Goal: Check status: Check status

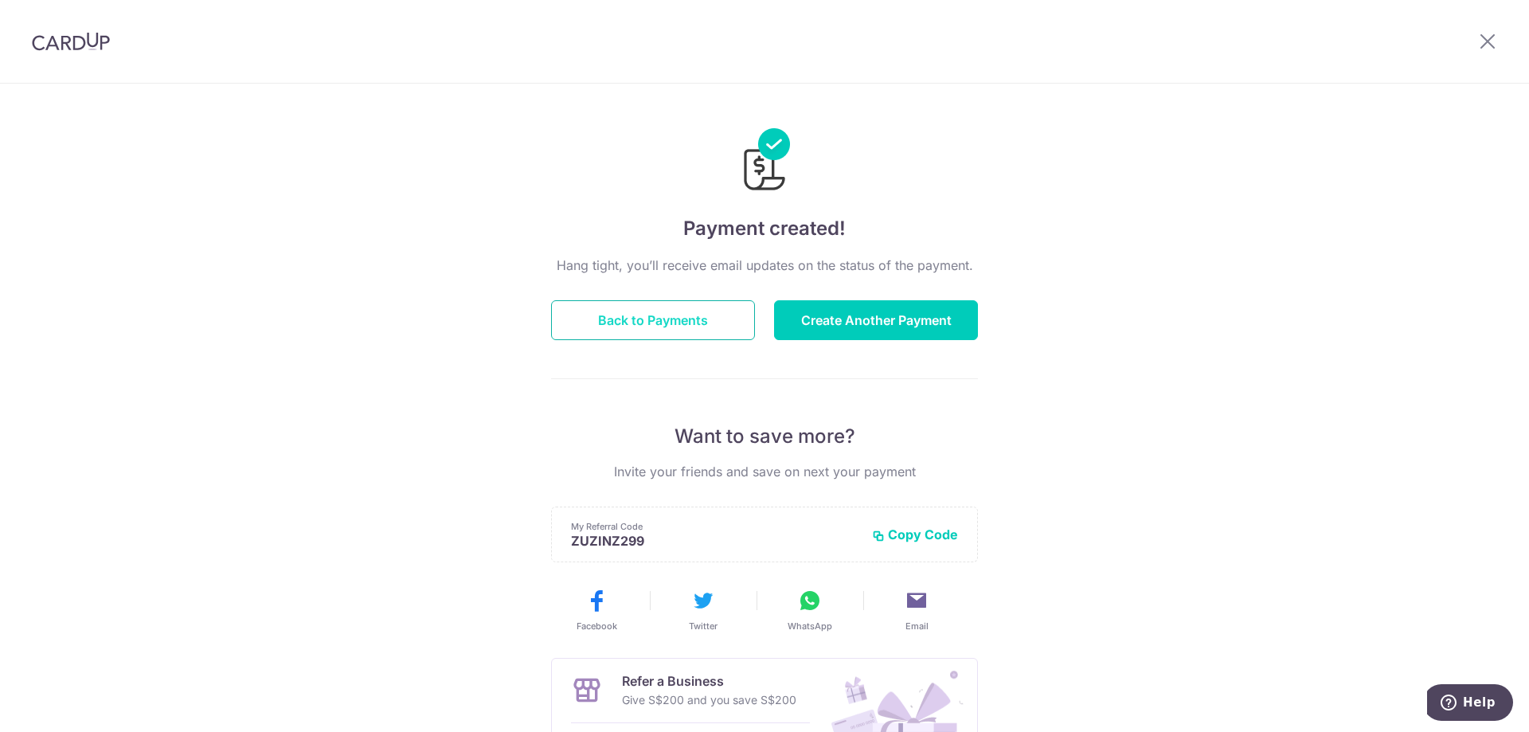
drag, startPoint x: 0, startPoint y: 0, endPoint x: 692, endPoint y: 316, distance: 761.0
click at [692, 316] on button "Back to Payments" at bounding box center [653, 320] width 204 height 40
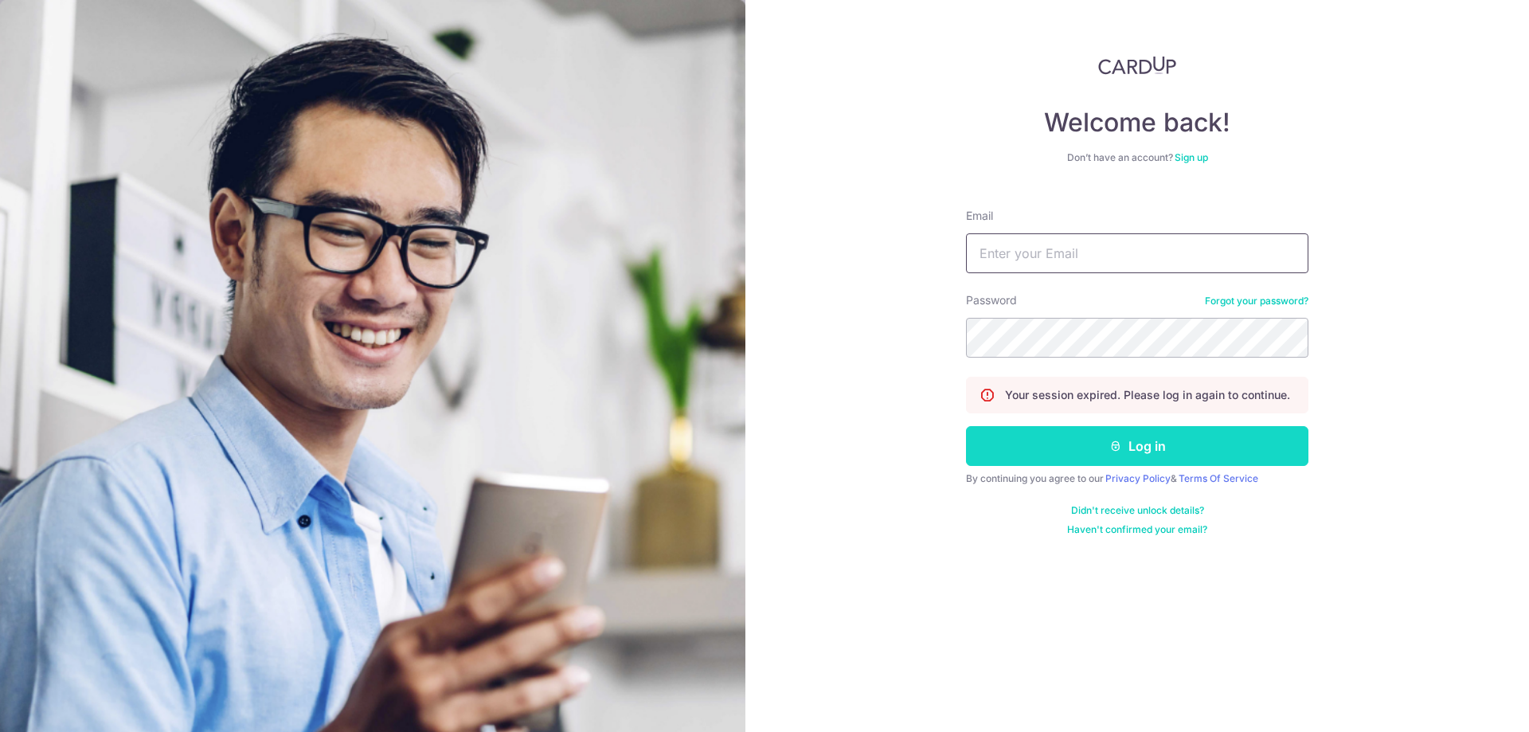
type input "zuzu@uguan.com.sg"
click at [1099, 454] on button "Log in" at bounding box center [1137, 446] width 343 height 40
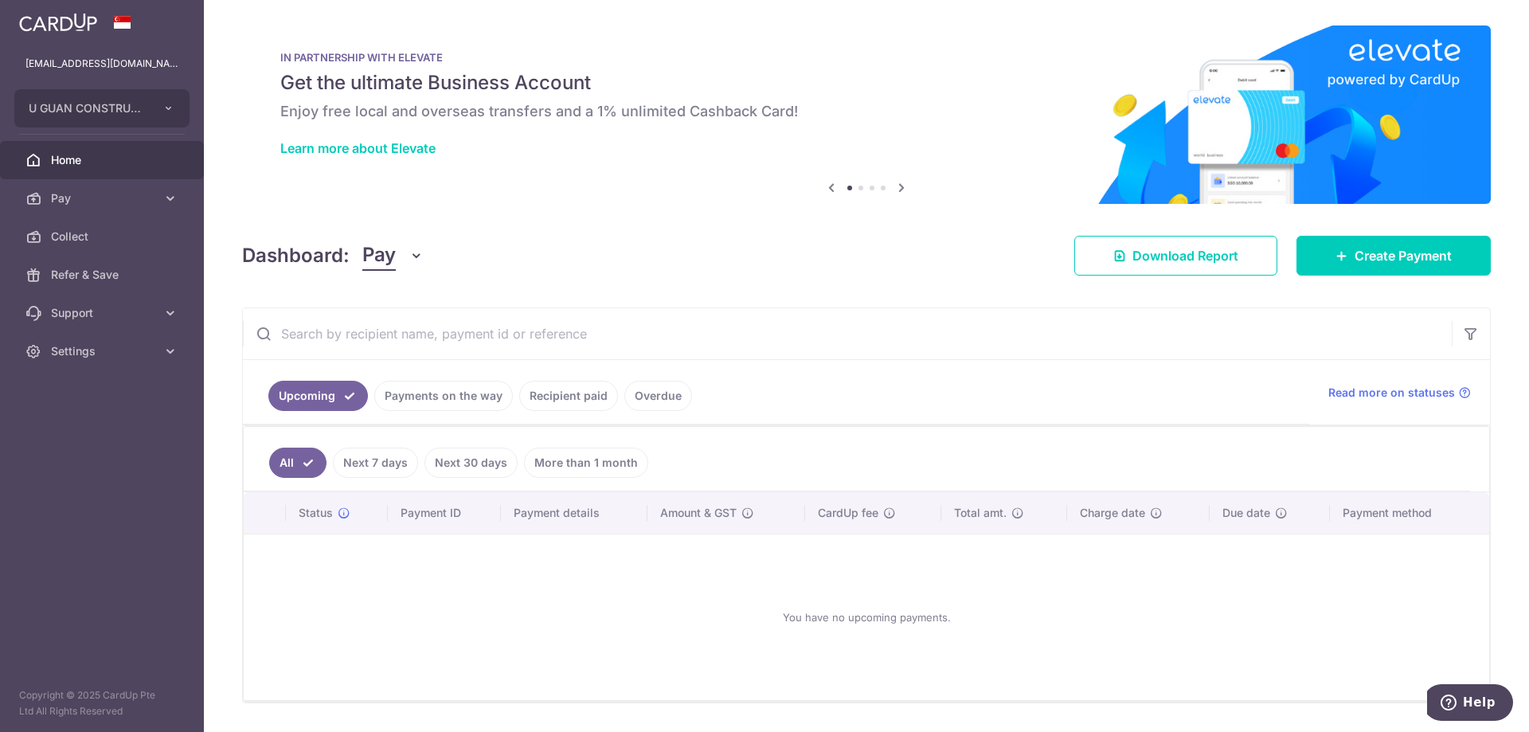
drag, startPoint x: 66, startPoint y: 10, endPoint x: 81, endPoint y: 82, distance: 73.3
click at [67, 13] on link at bounding box center [58, 20] width 91 height 29
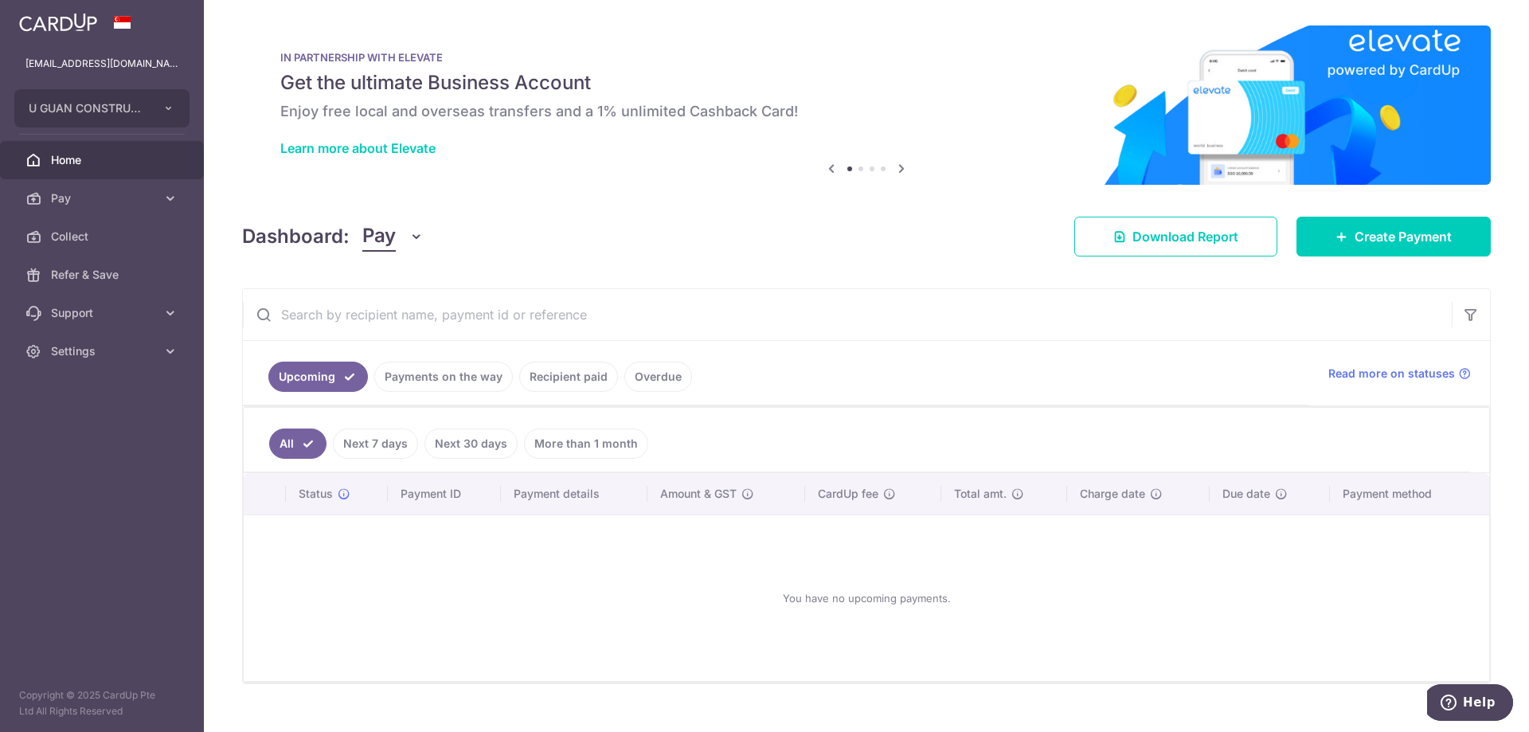
click at [40, 32] on link at bounding box center [58, 20] width 91 height 29
drag, startPoint x: 43, startPoint y: 25, endPoint x: 64, endPoint y: 5, distance: 28.7
click at [45, 25] on img at bounding box center [58, 22] width 78 height 19
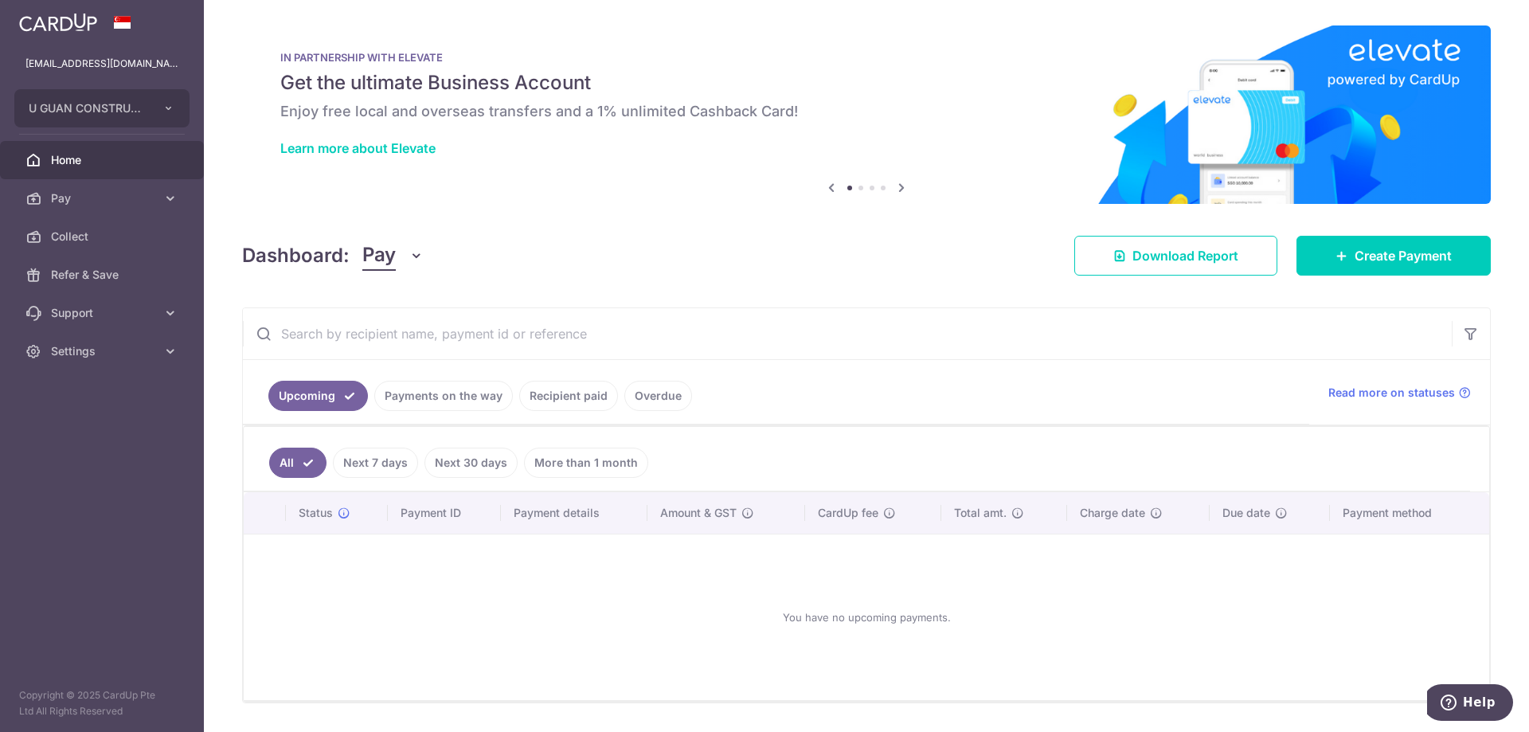
click at [399, 401] on link "Payments on the way" at bounding box center [443, 396] width 139 height 30
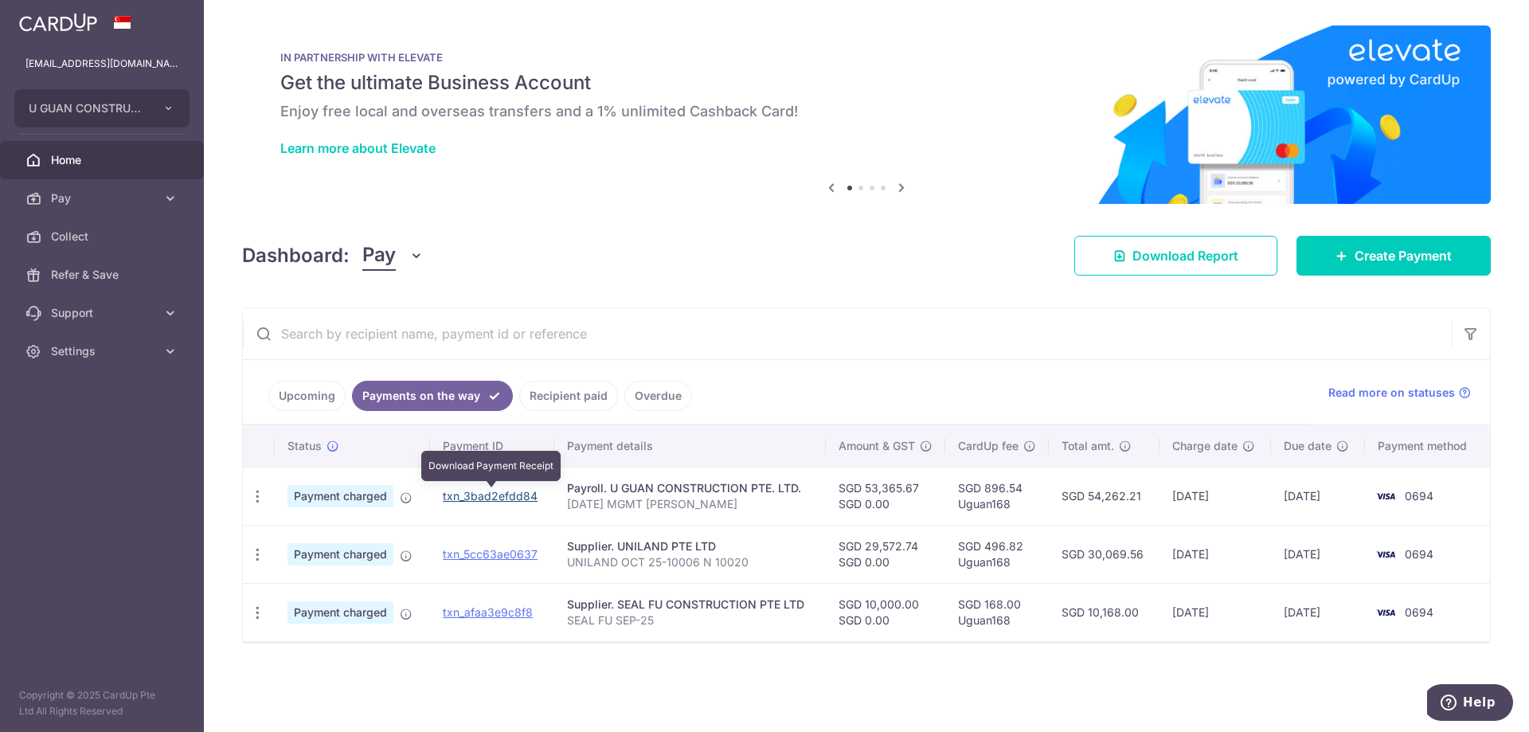
click at [511, 497] on link "txn_3bad2efdd84" at bounding box center [490, 496] width 95 height 14
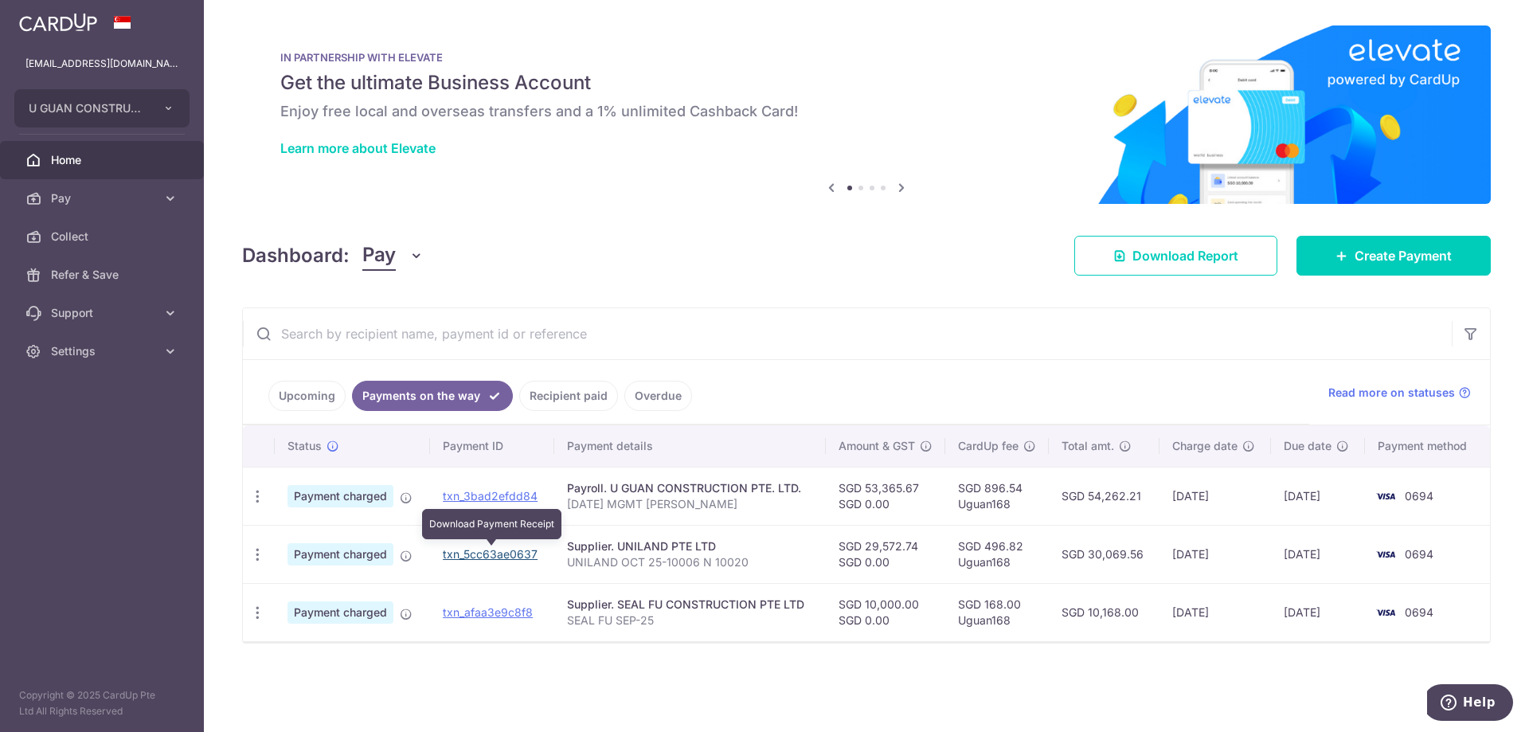
click at [502, 558] on link "txn_5cc63ae0637" at bounding box center [490, 554] width 95 height 14
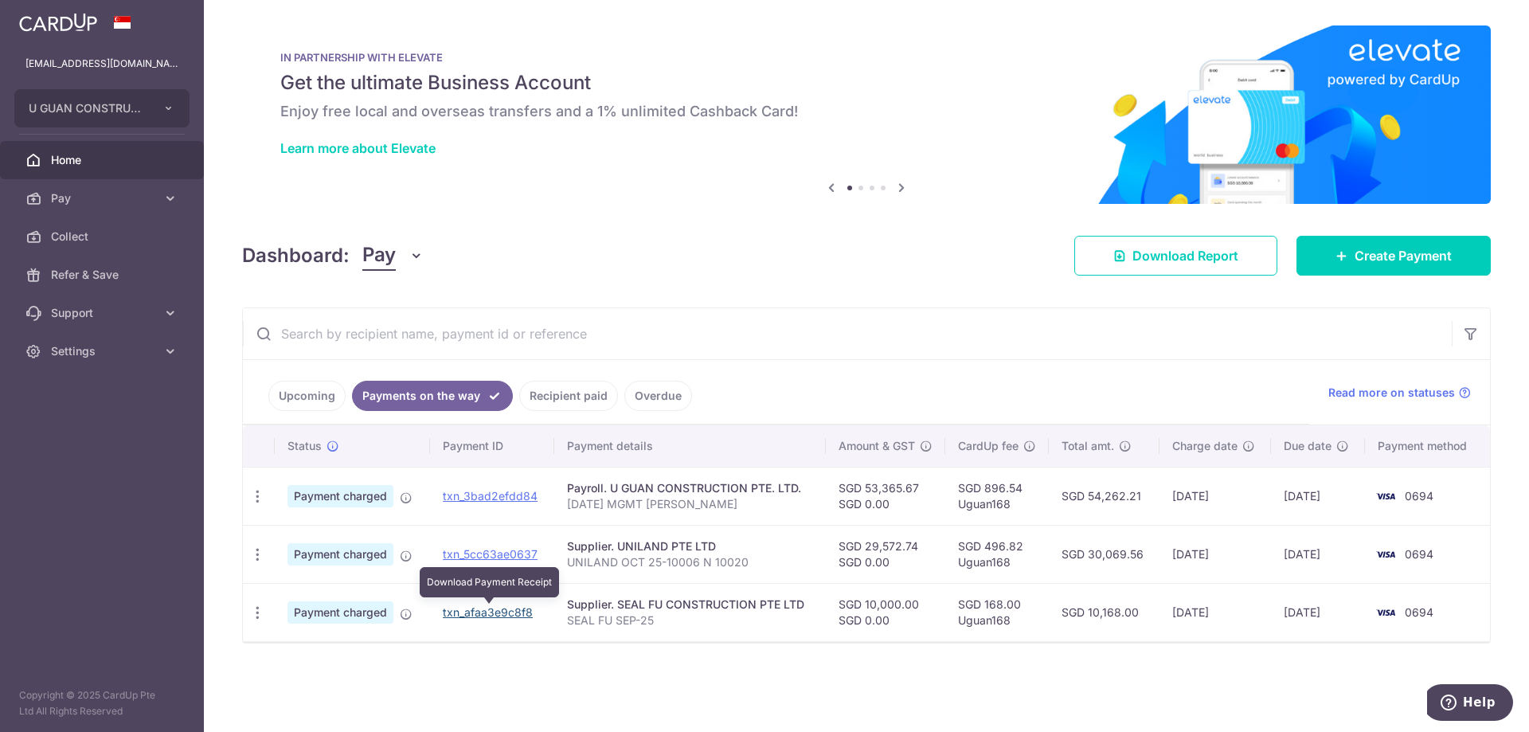
click at [502, 609] on link "txn_afaa3e9c8f8" at bounding box center [488, 612] width 90 height 14
